Goal: Task Accomplishment & Management: Manage account settings

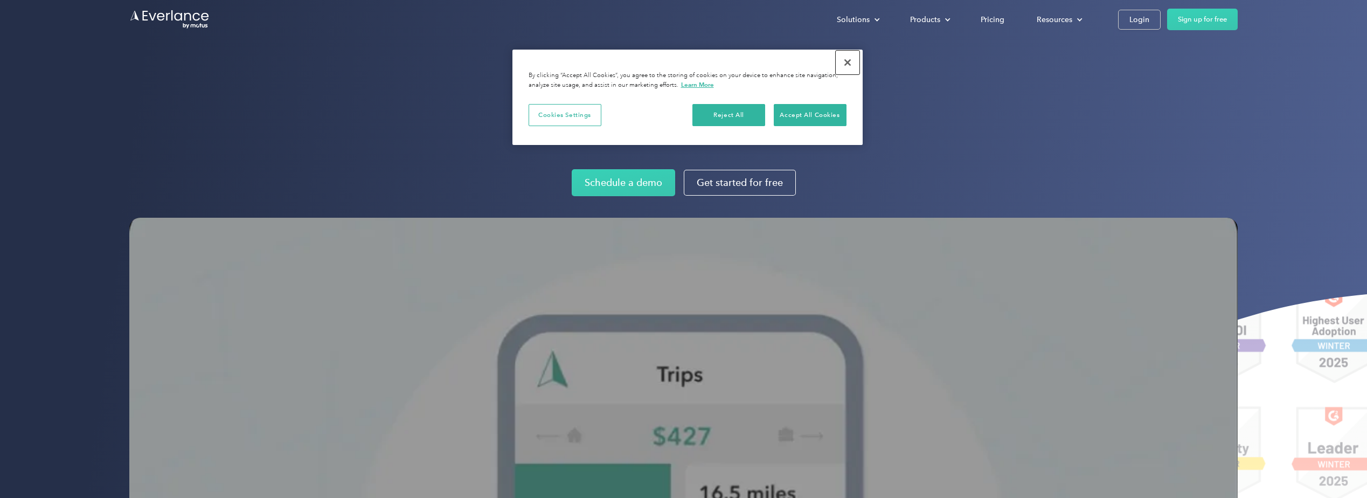
click at [845, 62] on button "Close" at bounding box center [848, 63] width 24 height 24
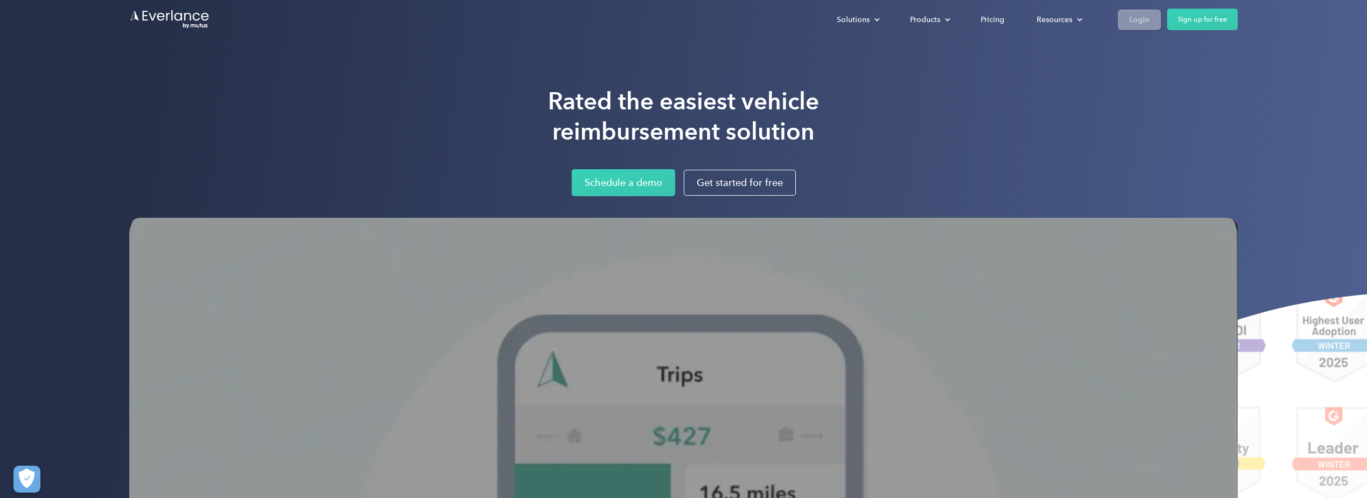
click at [1142, 15] on div "Login" at bounding box center [1140, 19] width 20 height 13
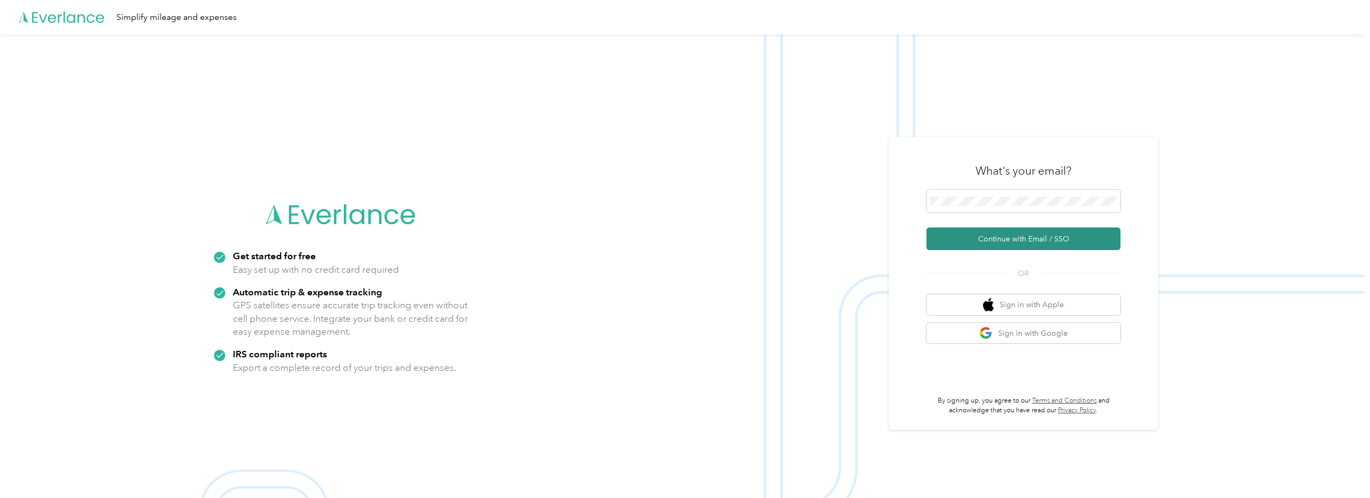
click at [1008, 234] on button "Continue with Email / SSO" at bounding box center [1023, 238] width 194 height 23
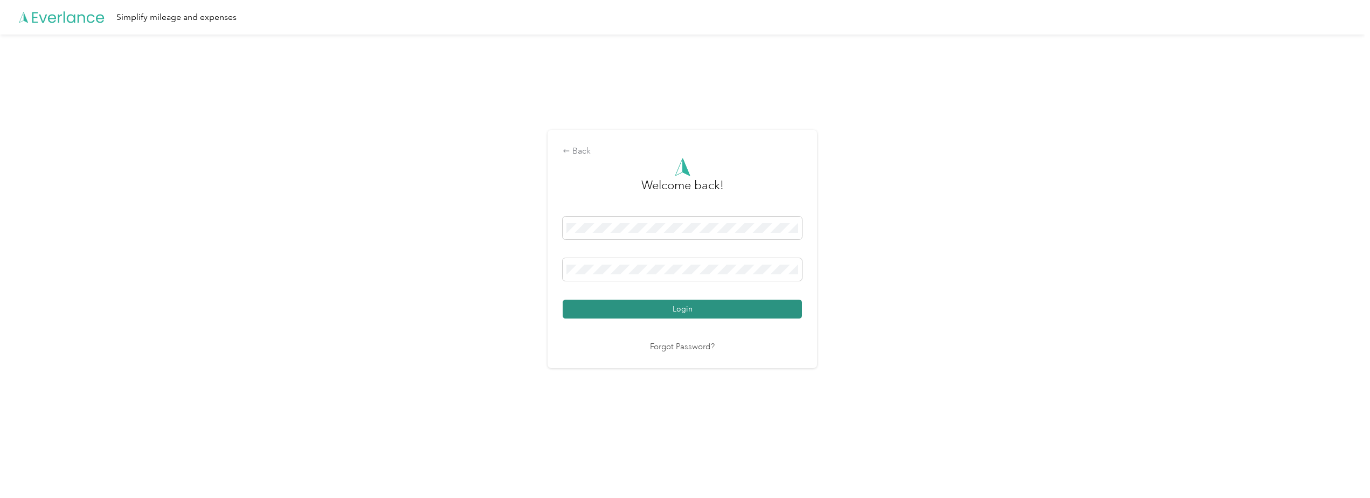
click at [694, 309] on button "Login" at bounding box center [682, 309] width 239 height 19
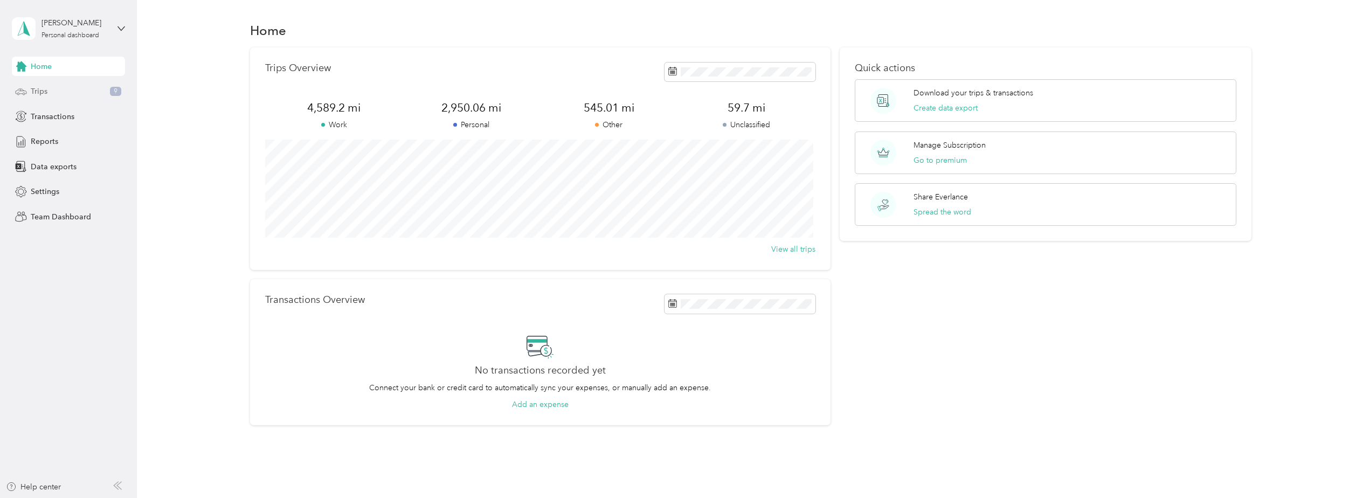
click at [36, 87] on span "Trips" at bounding box center [39, 91] width 17 height 11
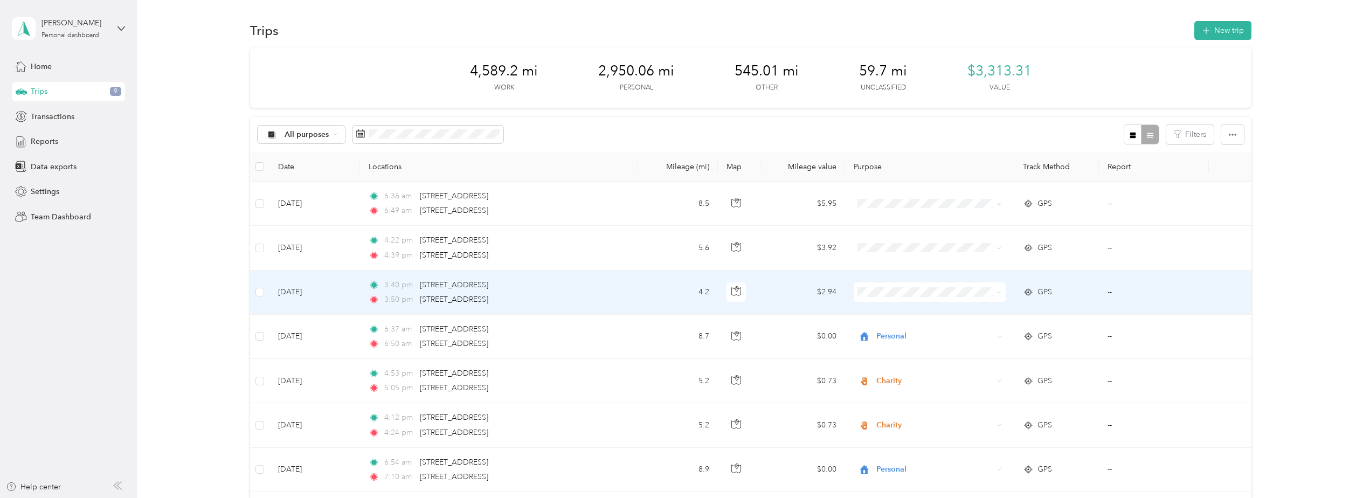
click at [301, 292] on td "[DATE]" at bounding box center [314, 293] width 91 height 44
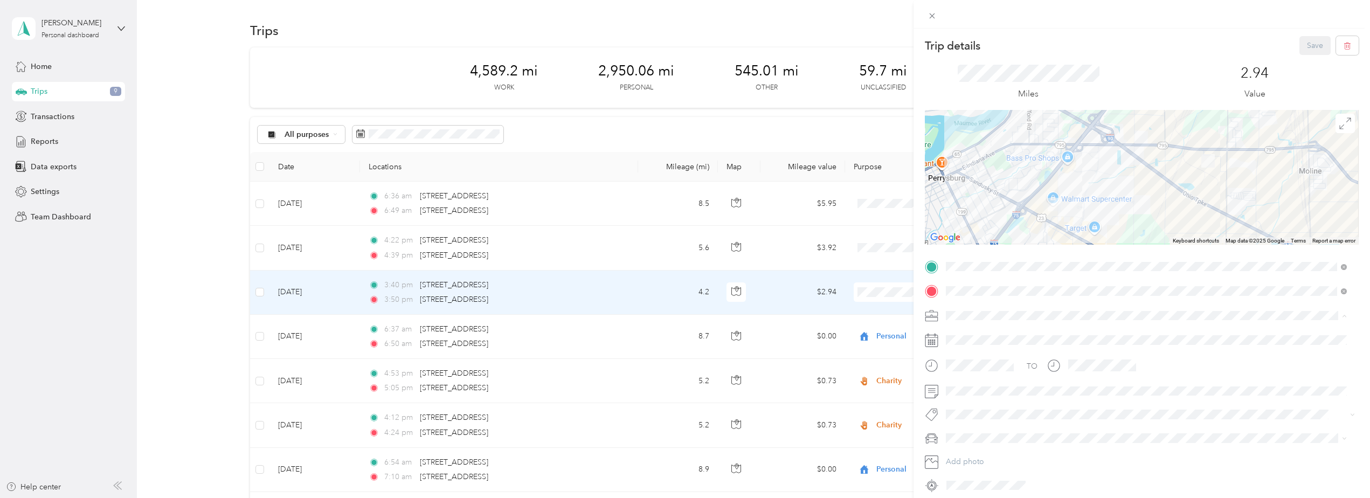
click at [964, 336] on span "Work" at bounding box center [959, 334] width 18 height 9
click at [314, 246] on div "Trip details Save This trip cannot be edited because it is either under review,…" at bounding box center [685, 249] width 1370 height 498
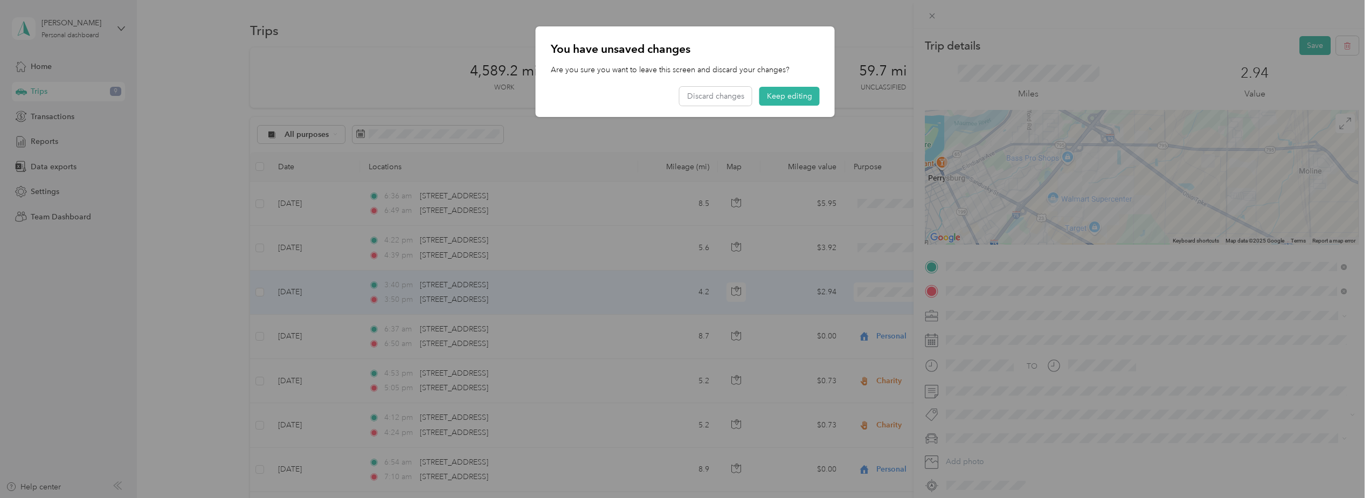
click at [1265, 70] on div at bounding box center [685, 249] width 1370 height 498
click at [802, 95] on button "Keep editing" at bounding box center [789, 96] width 60 height 19
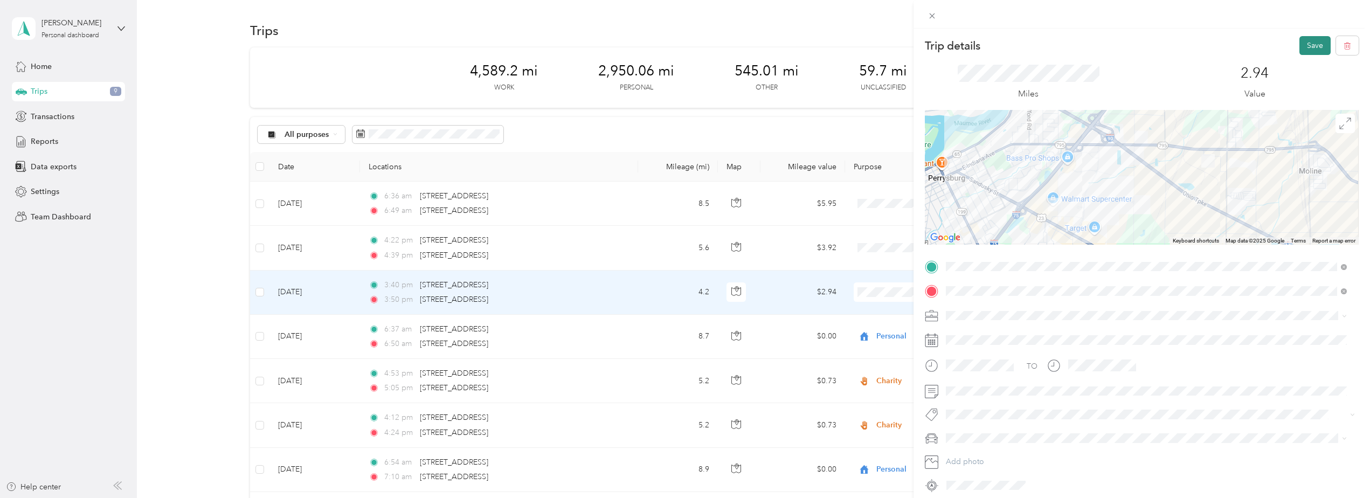
click at [1307, 46] on button "Save" at bounding box center [1314, 45] width 31 height 19
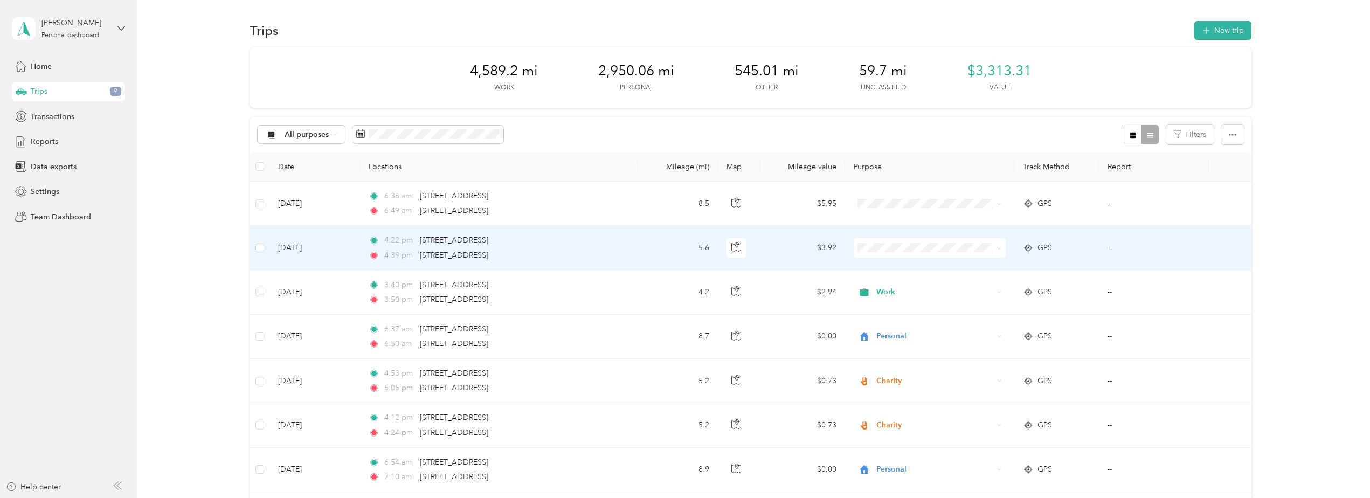
click at [294, 247] on td "[DATE]" at bounding box center [314, 248] width 91 height 44
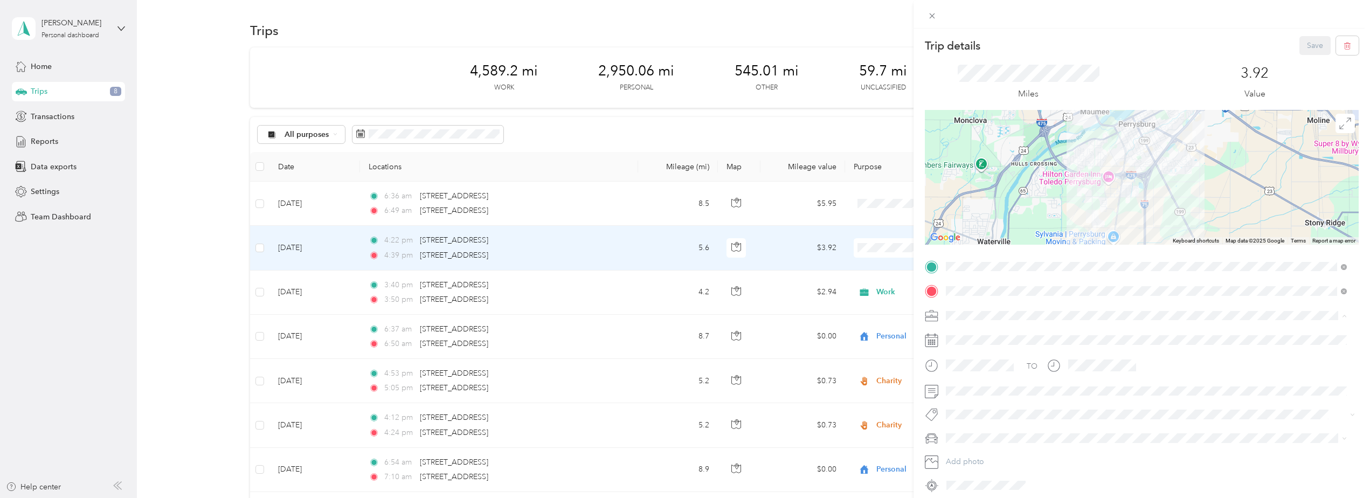
click at [967, 333] on div "Work" at bounding box center [1146, 334] width 393 height 11
click at [1305, 43] on button "Save" at bounding box center [1314, 45] width 31 height 19
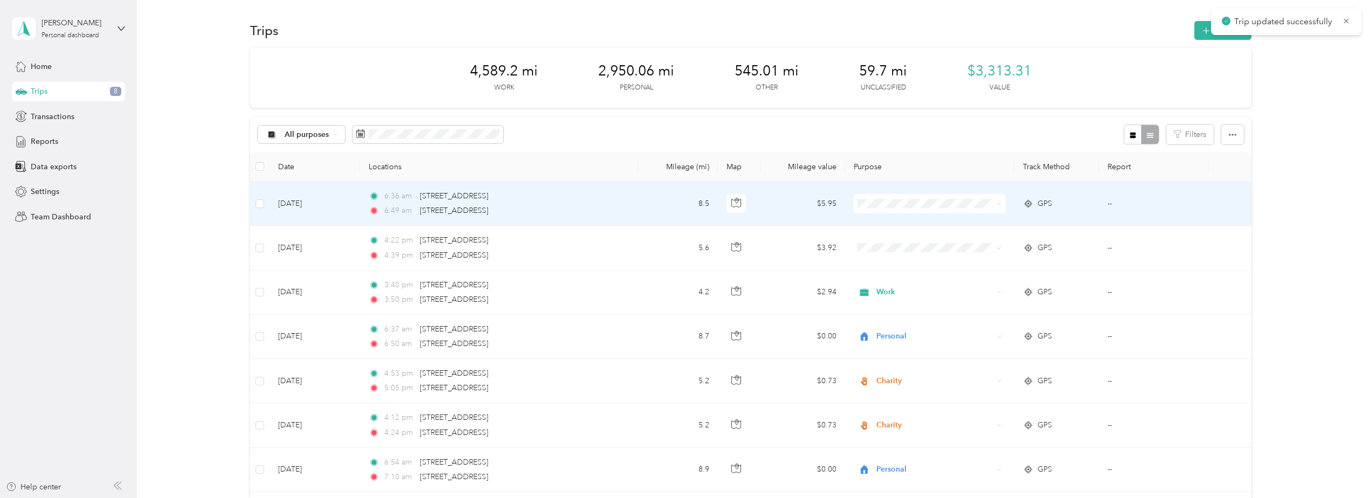
click at [305, 205] on td "[DATE]" at bounding box center [314, 204] width 91 height 44
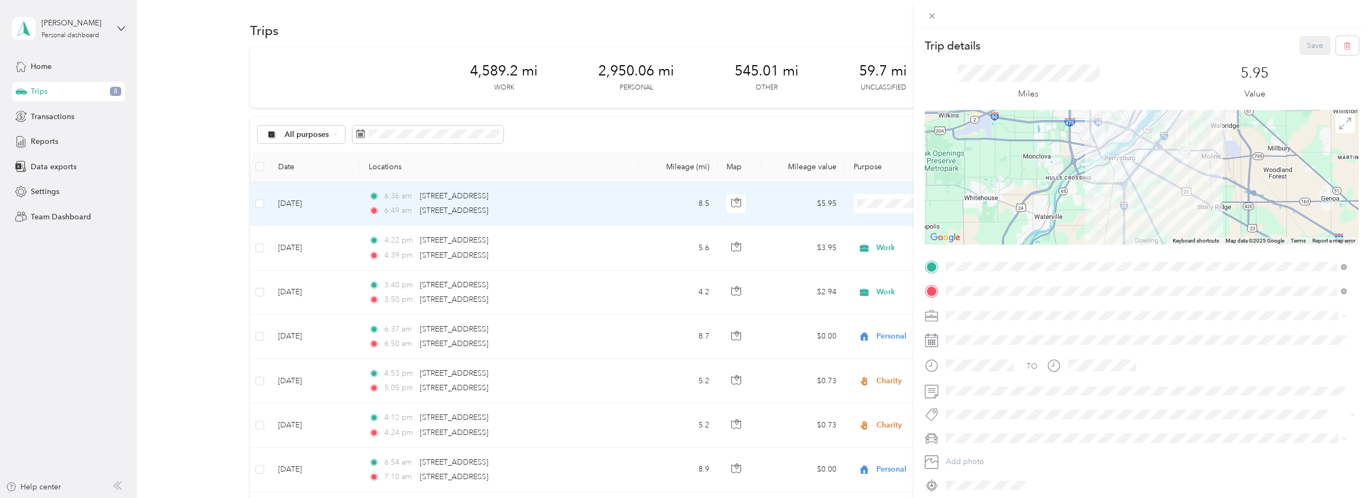
click at [933, 314] on icon at bounding box center [931, 315] width 13 height 13
click at [935, 318] on icon at bounding box center [931, 315] width 13 height 13
drag, startPoint x: 936, startPoint y: 315, endPoint x: 942, endPoint y: 314, distance: 5.4
click at [937, 314] on icon at bounding box center [931, 315] width 13 height 13
click at [976, 355] on span "Personal" at bounding box center [964, 353] width 29 height 9
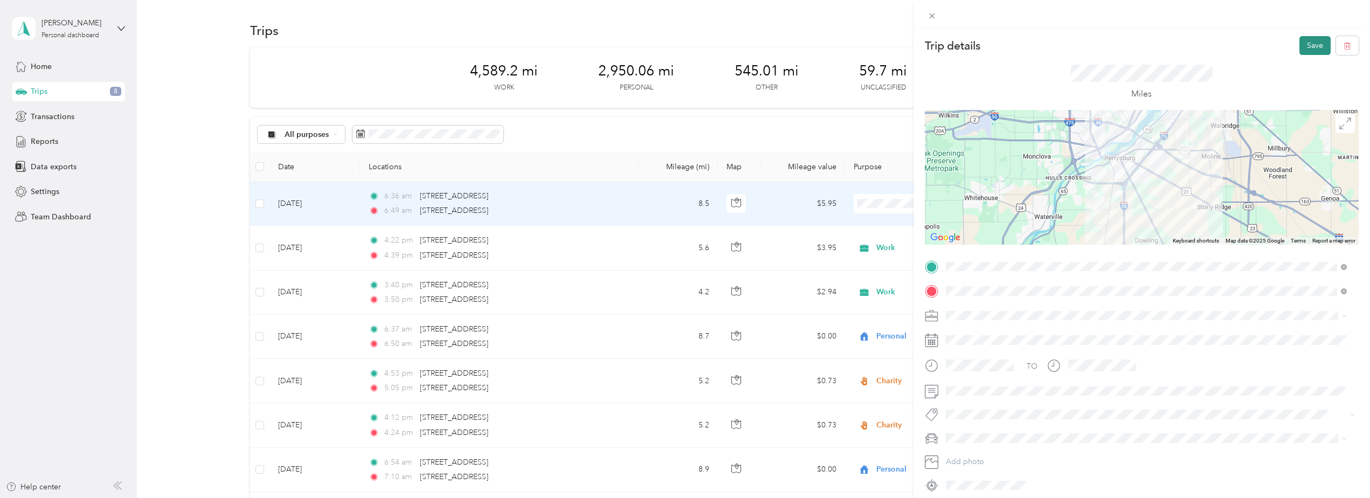
click at [1303, 45] on button "Save" at bounding box center [1314, 45] width 31 height 19
